Goal: Transaction & Acquisition: Purchase product/service

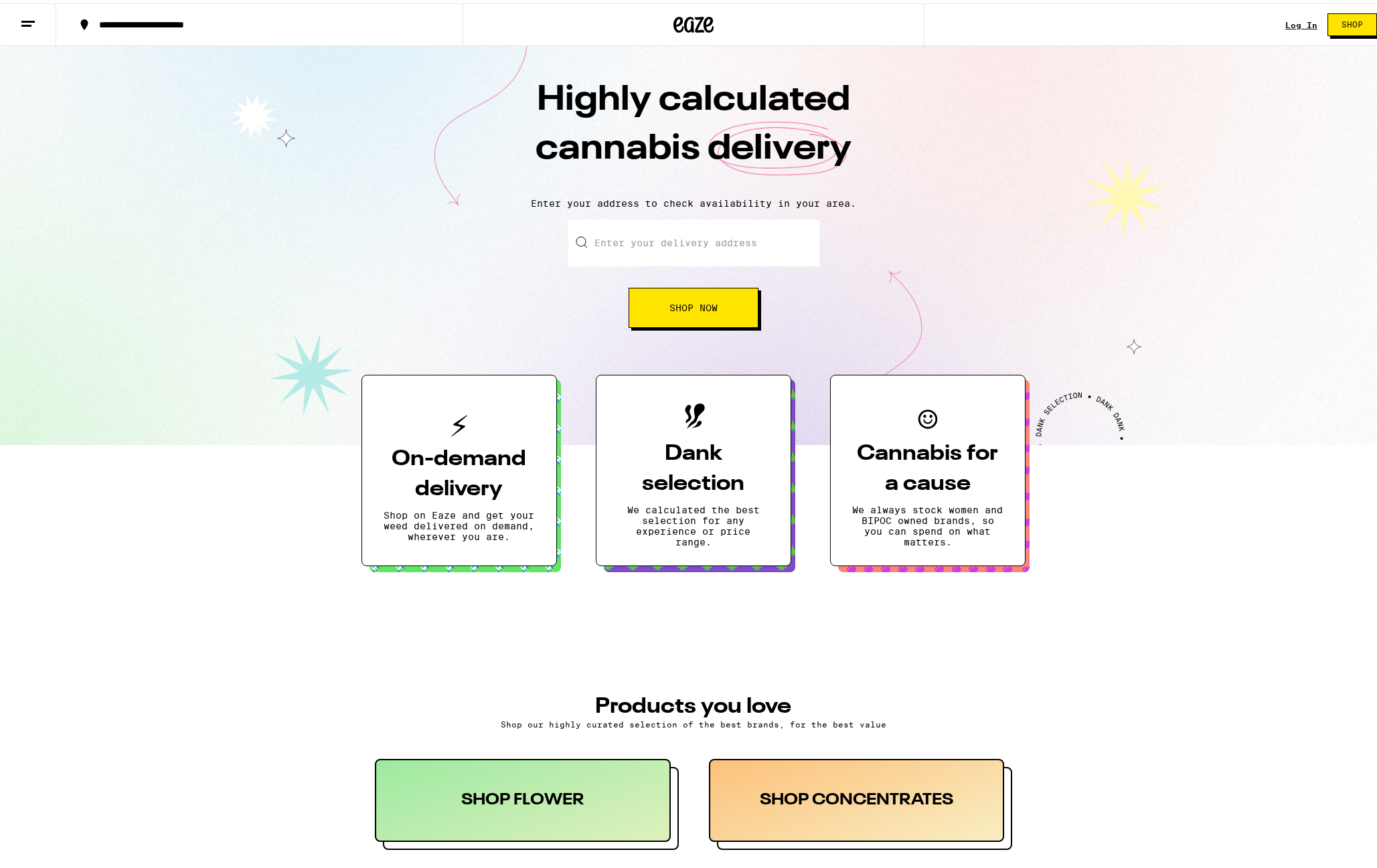
click at [1296, 22] on link "Log In" at bounding box center [1302, 22] width 32 height 9
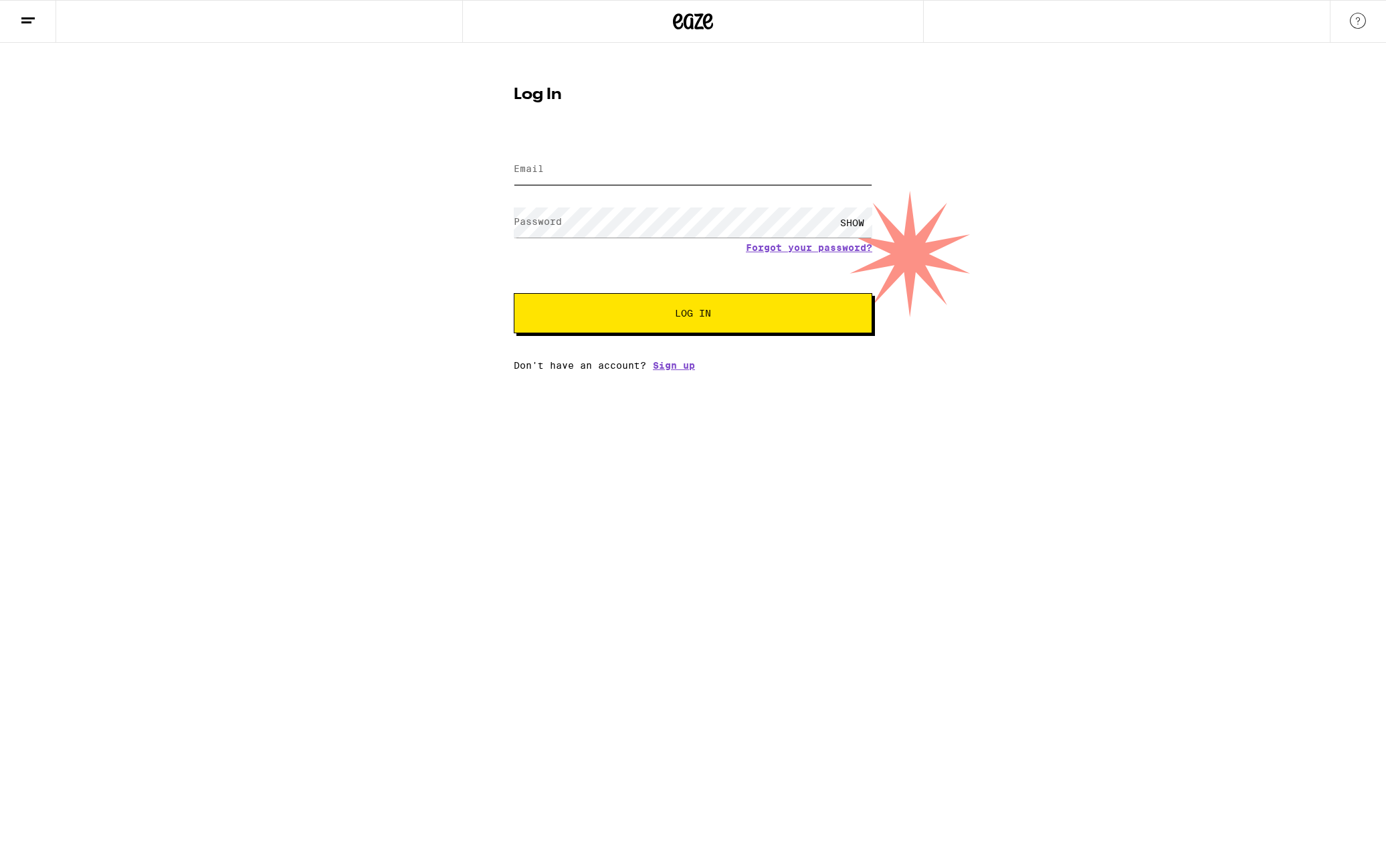
click at [651, 170] on input "Email" at bounding box center [693, 169] width 359 height 30
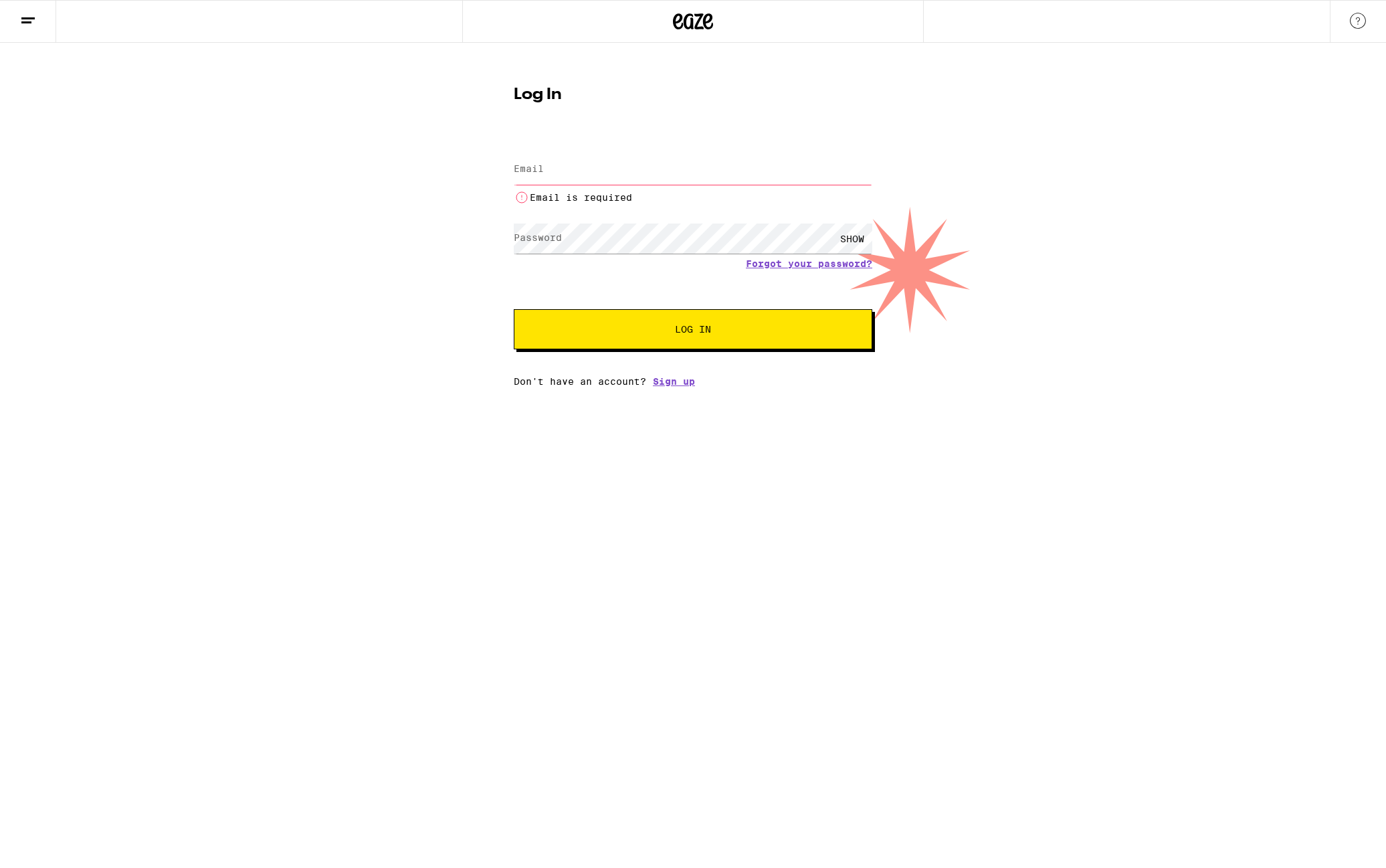
type input "[EMAIL_ADDRESS][DOMAIN_NAME]"
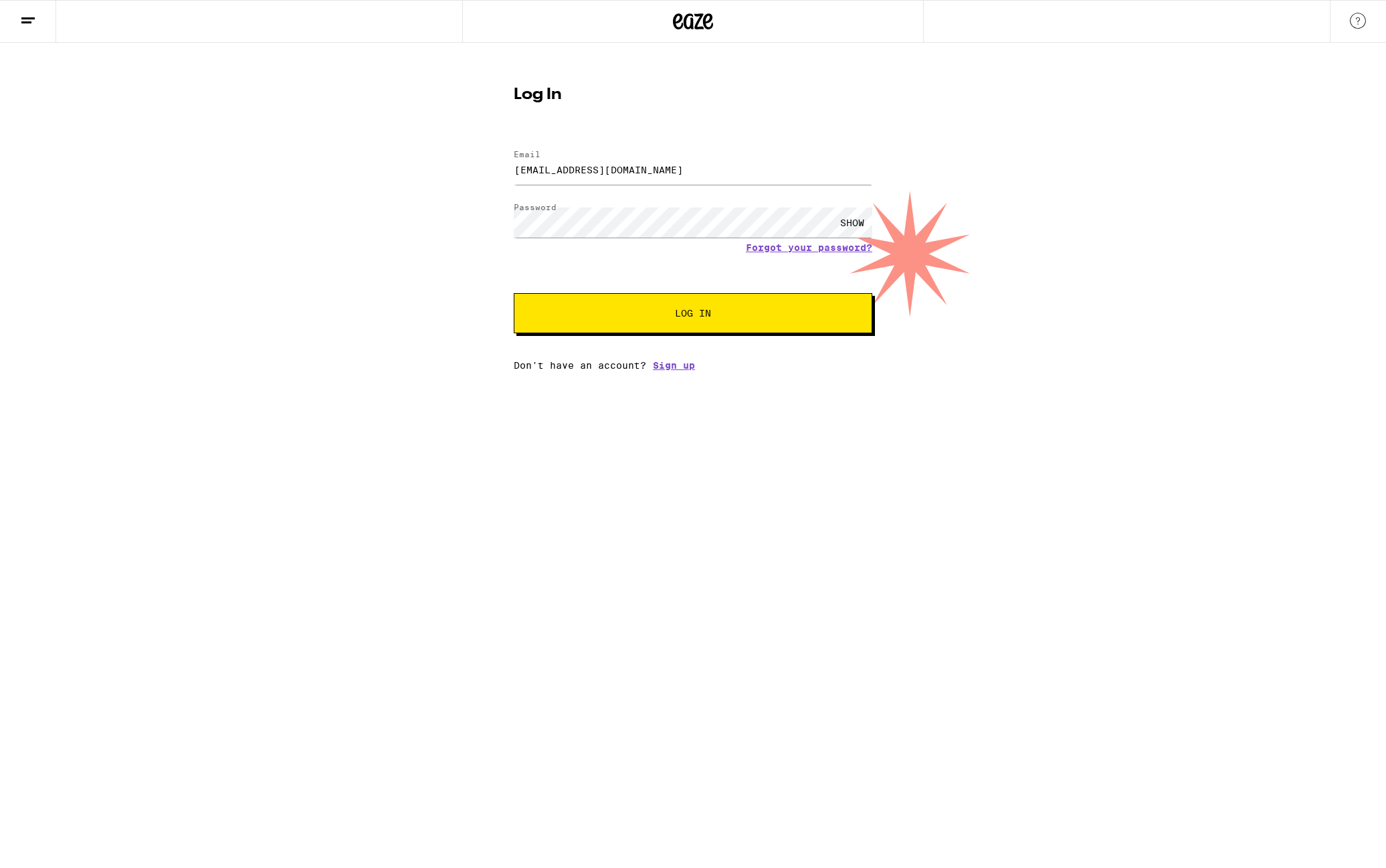
click at [669, 315] on span "Log In" at bounding box center [693, 313] width 251 height 10
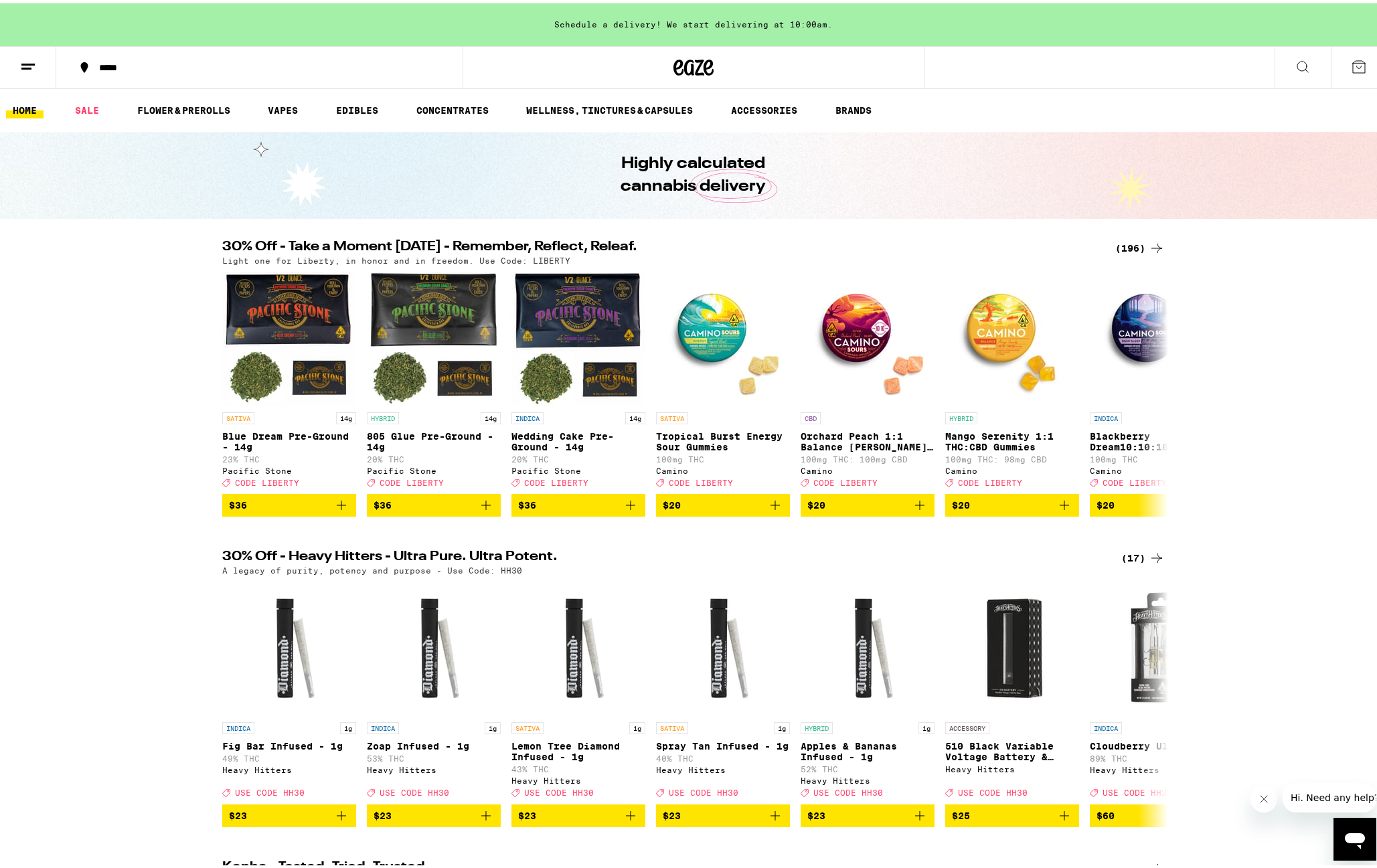
click at [742, 64] on div at bounding box center [693, 64] width 462 height 42
click at [28, 58] on icon at bounding box center [28, 64] width 16 height 16
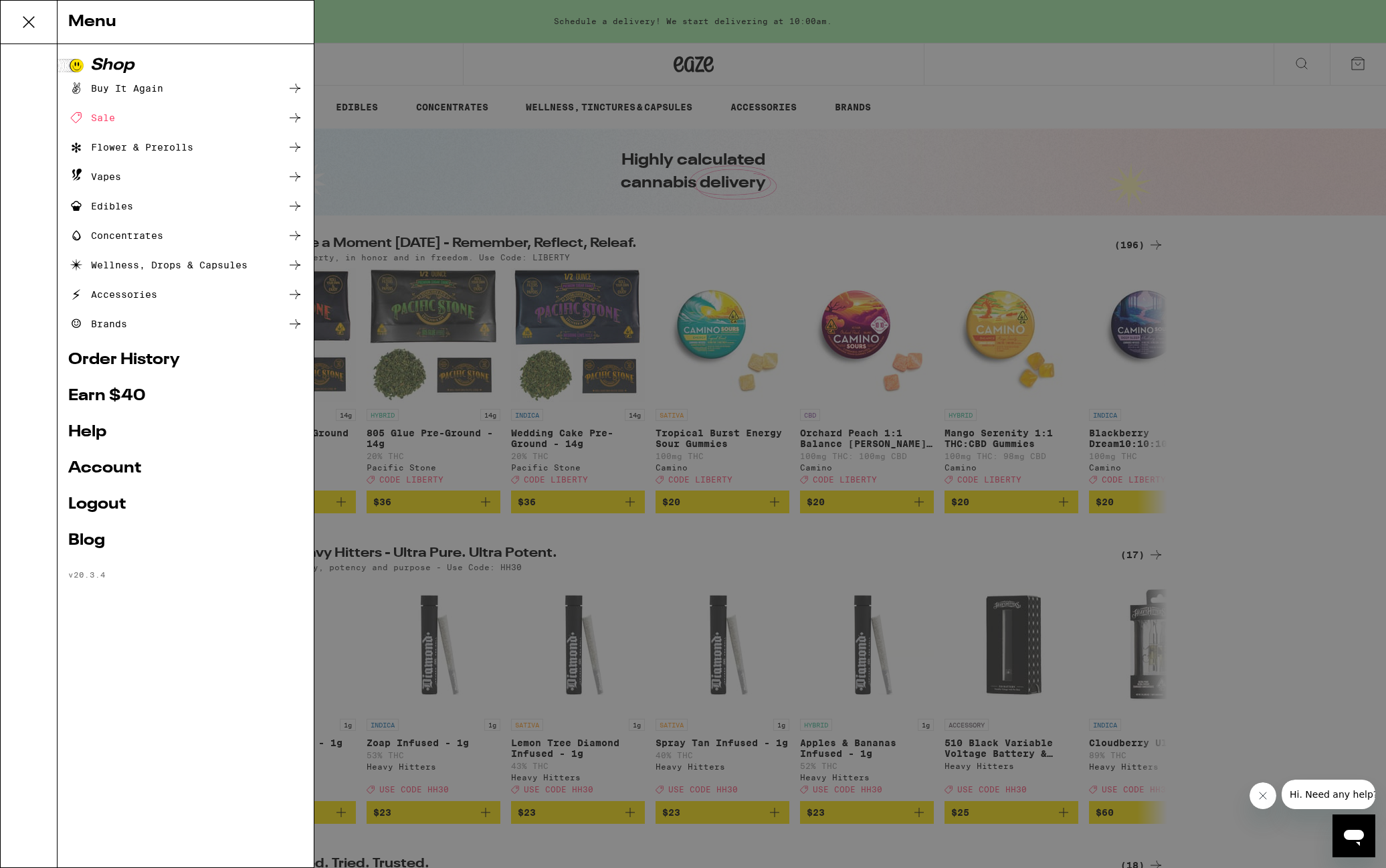
click at [109, 467] on link "Account" at bounding box center [185, 468] width 235 height 16
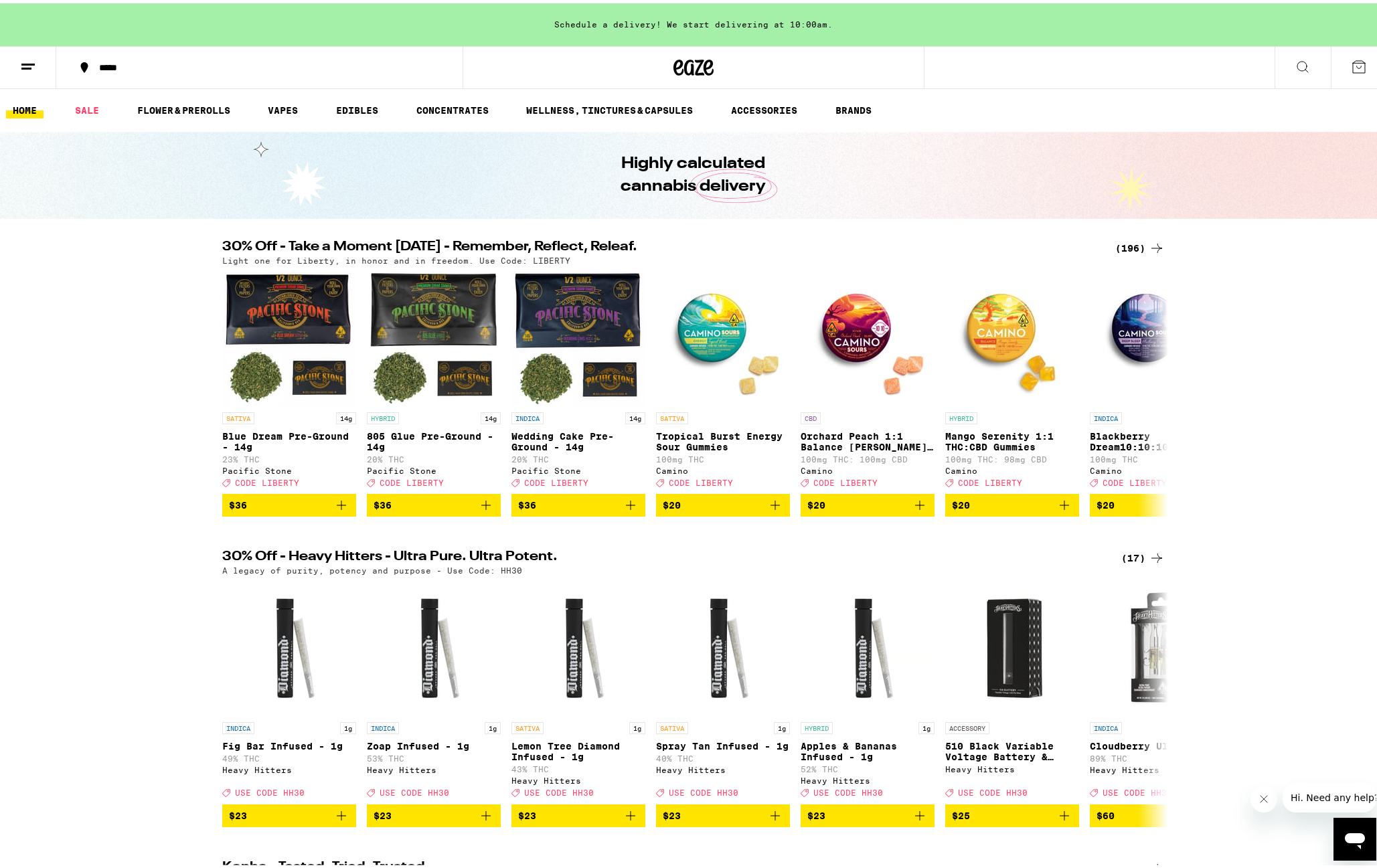
click at [26, 65] on line at bounding box center [26, 65] width 10 height 0
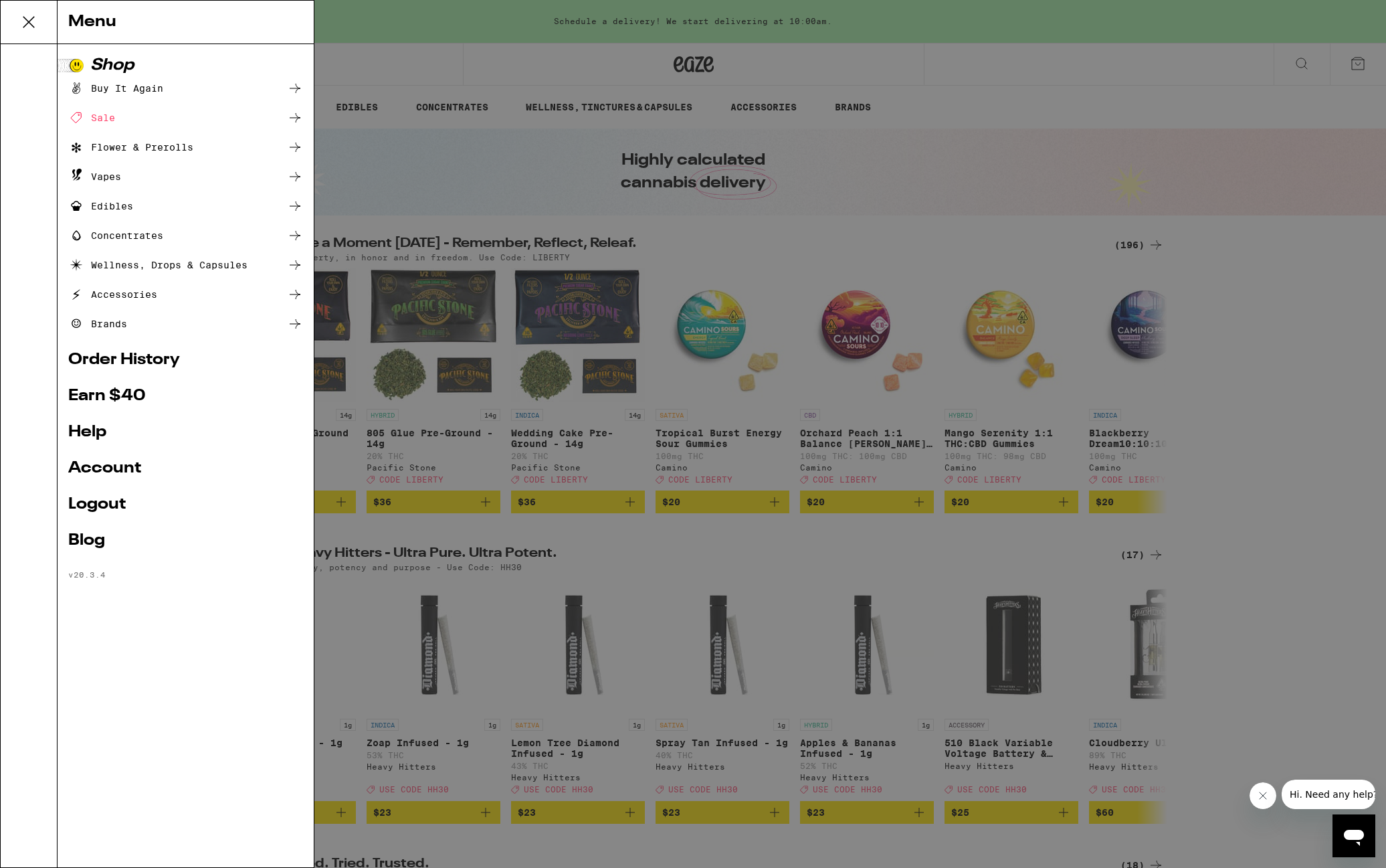
click at [503, 125] on div "Menu Shop Buy It Again Sale Flower & Prerolls Vapes Edibles Concentrates Wellne…" at bounding box center [693, 434] width 1386 height 868
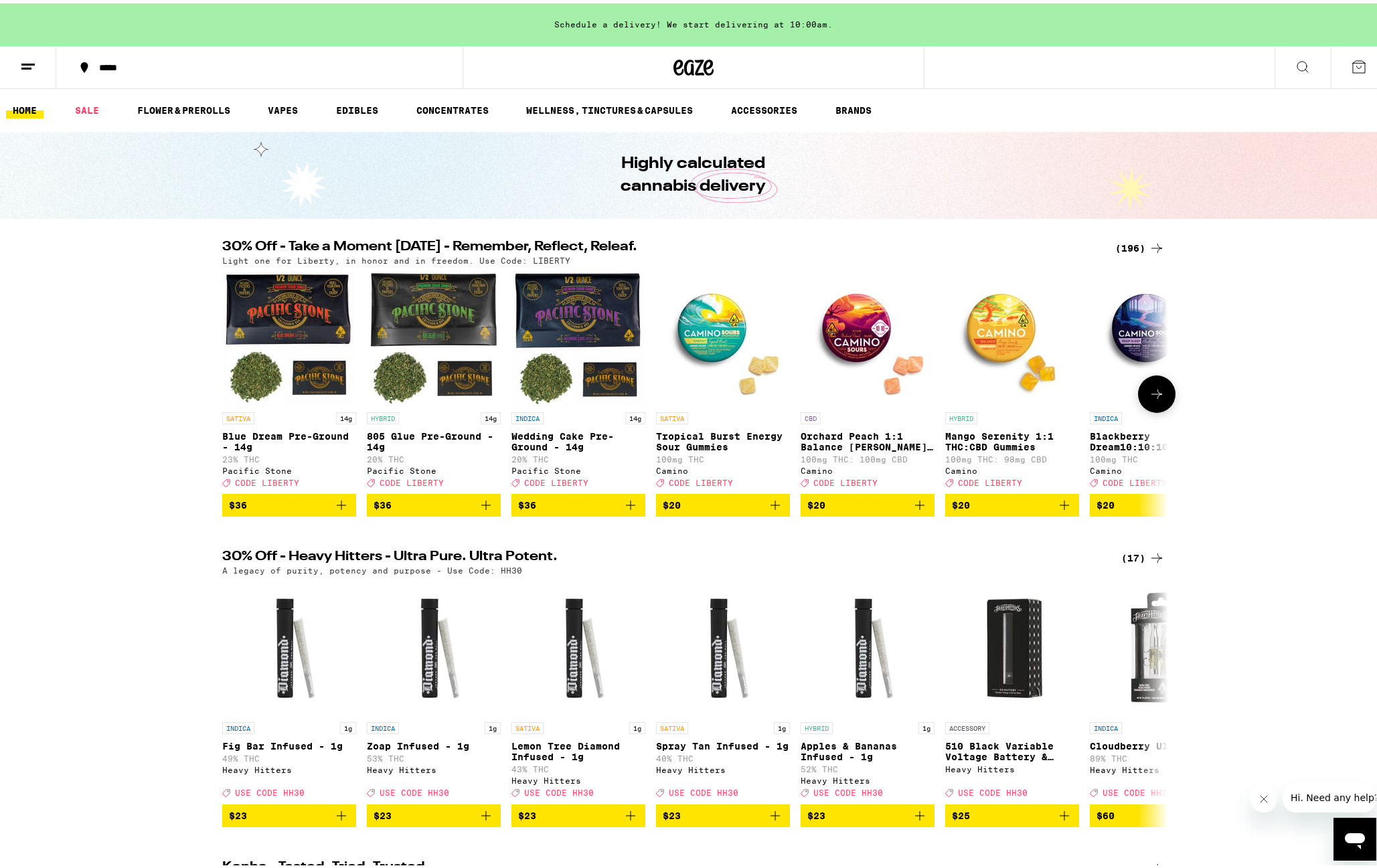
click at [707, 329] on img "Open page for Tropical Burst Energy Sour Gummies from Camino" at bounding box center [723, 335] width 134 height 134
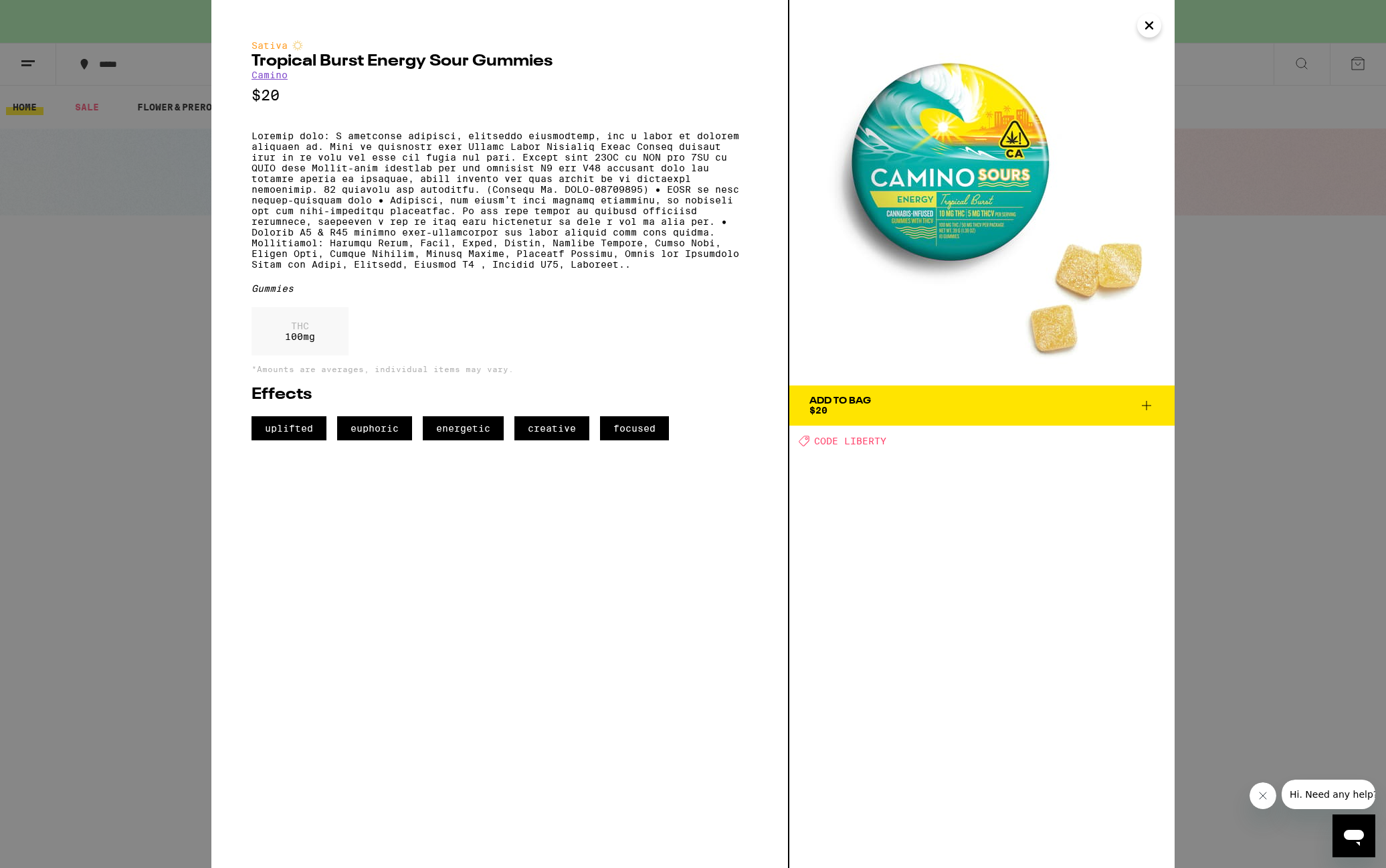
click at [1148, 404] on icon at bounding box center [1147, 406] width 16 height 16
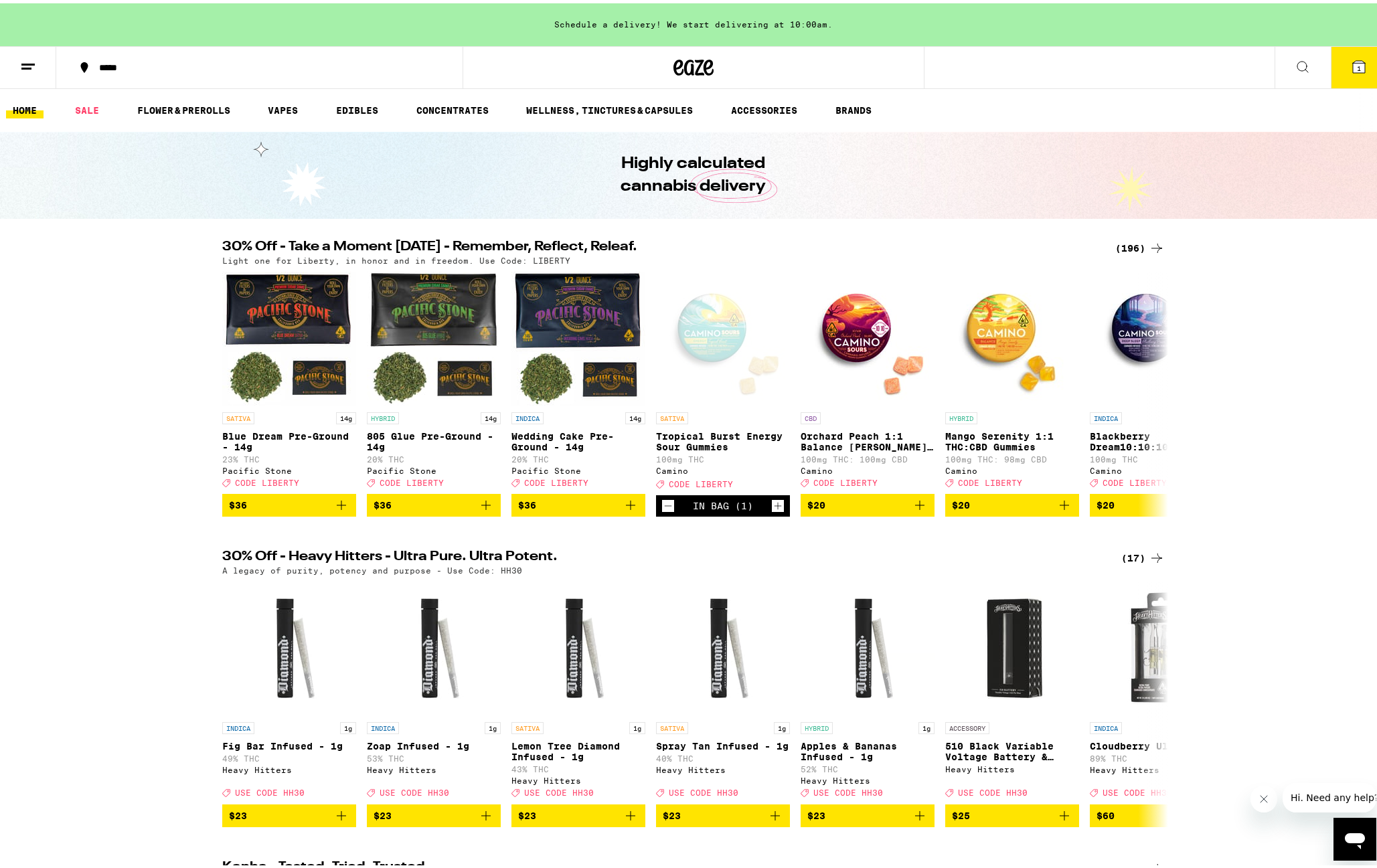
click at [1353, 59] on icon at bounding box center [1359, 64] width 12 height 12
